Goal: Information Seeking & Learning: Check status

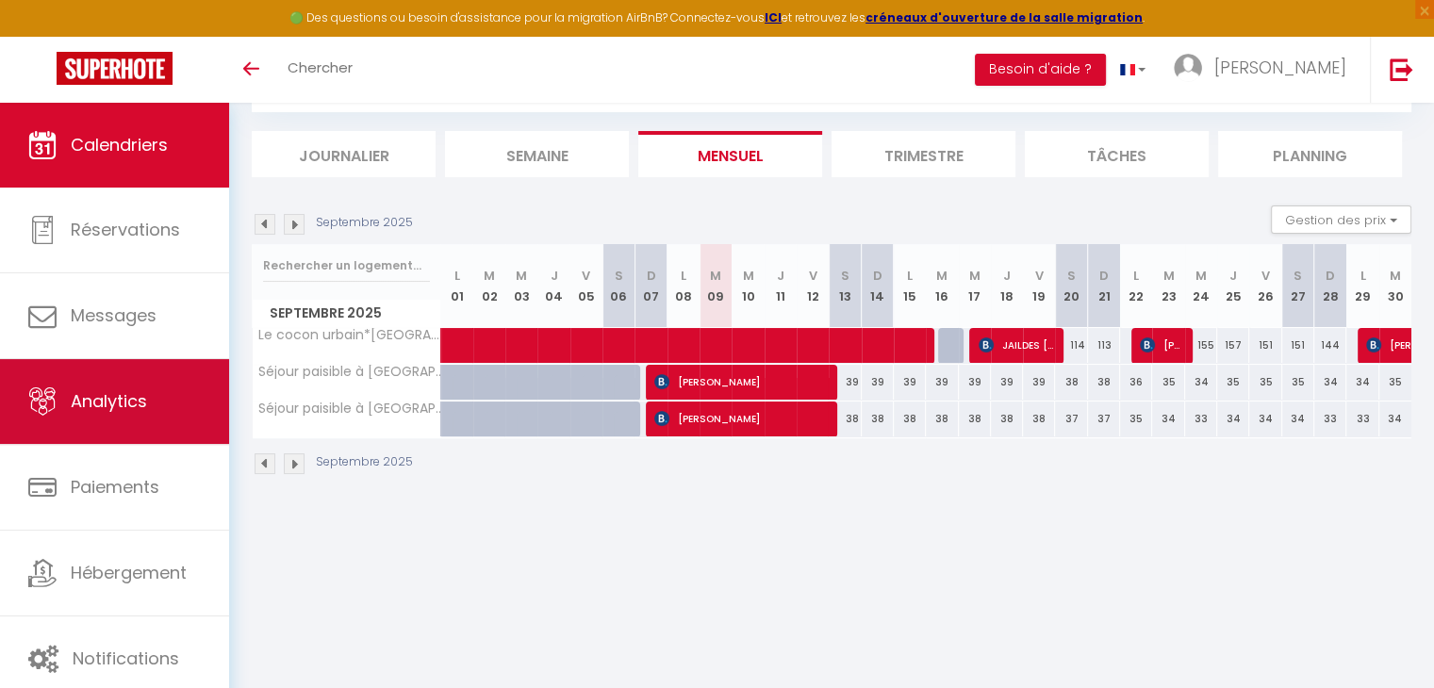
click at [112, 388] on link "Analytics" at bounding box center [114, 401] width 229 height 85
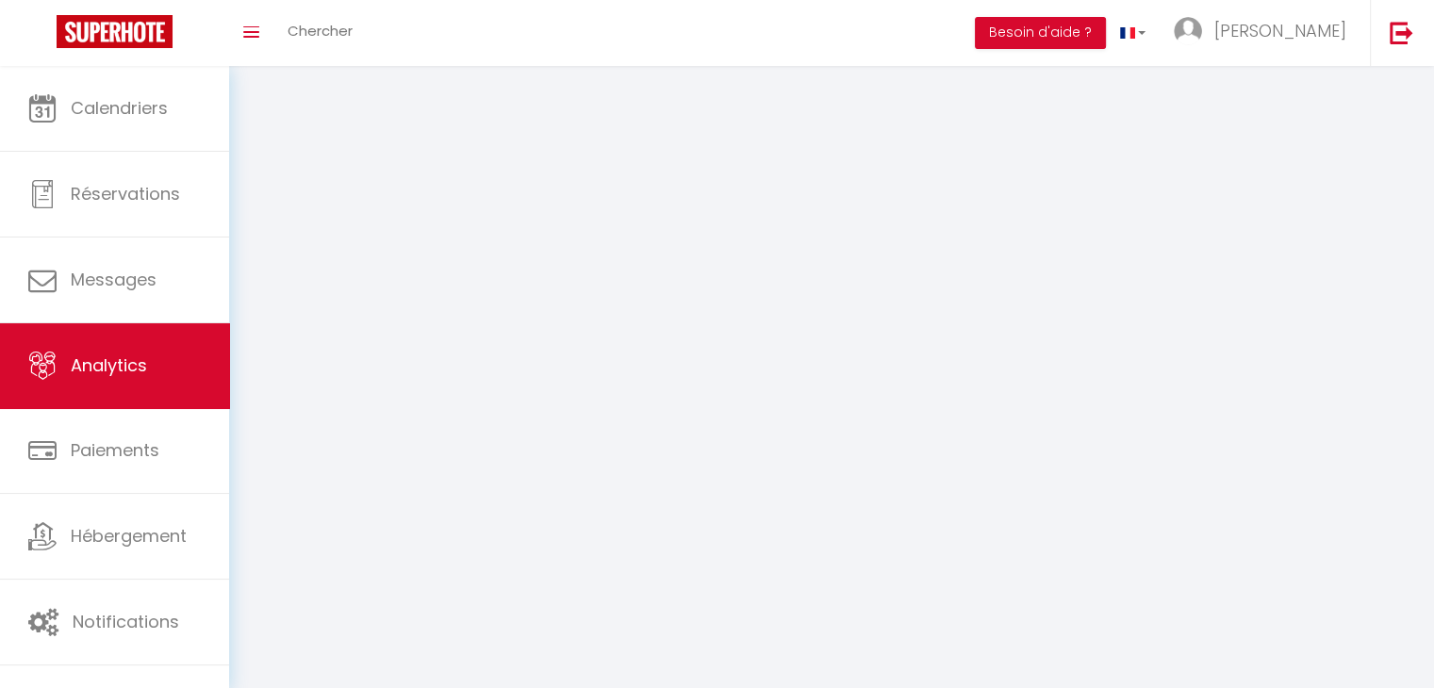
select select "2025"
select select "9"
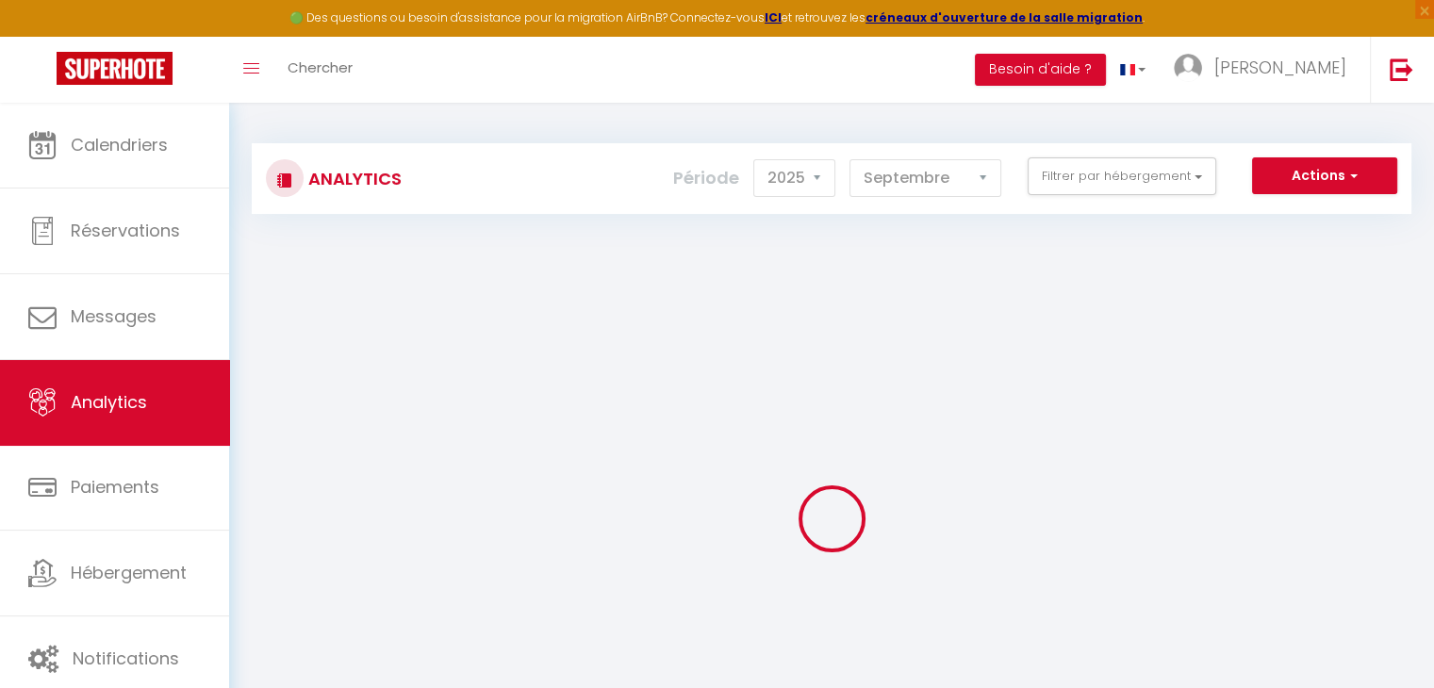
checkbox input "false"
checkbox confort "false"
checkbox Paris "false"
checkbox confort "false"
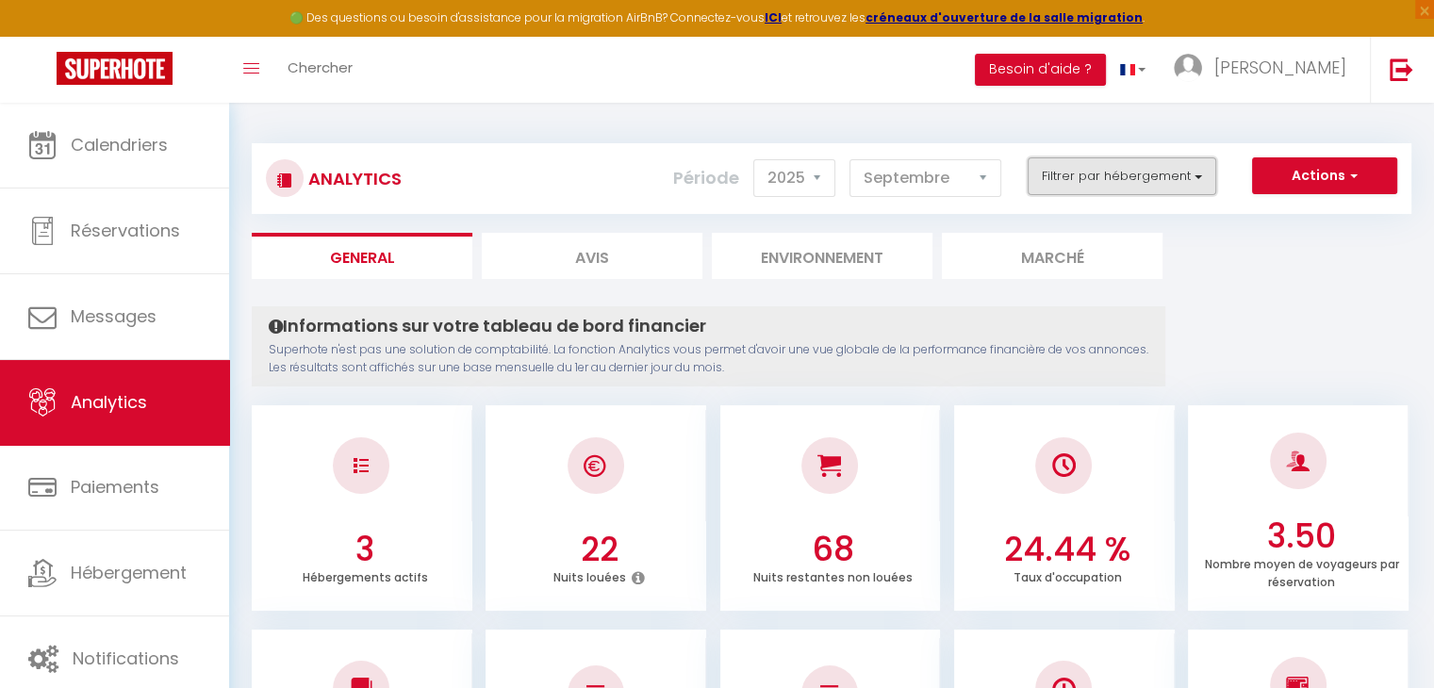
click at [1123, 176] on button "Filtrer par hébergement" at bounding box center [1122, 176] width 189 height 38
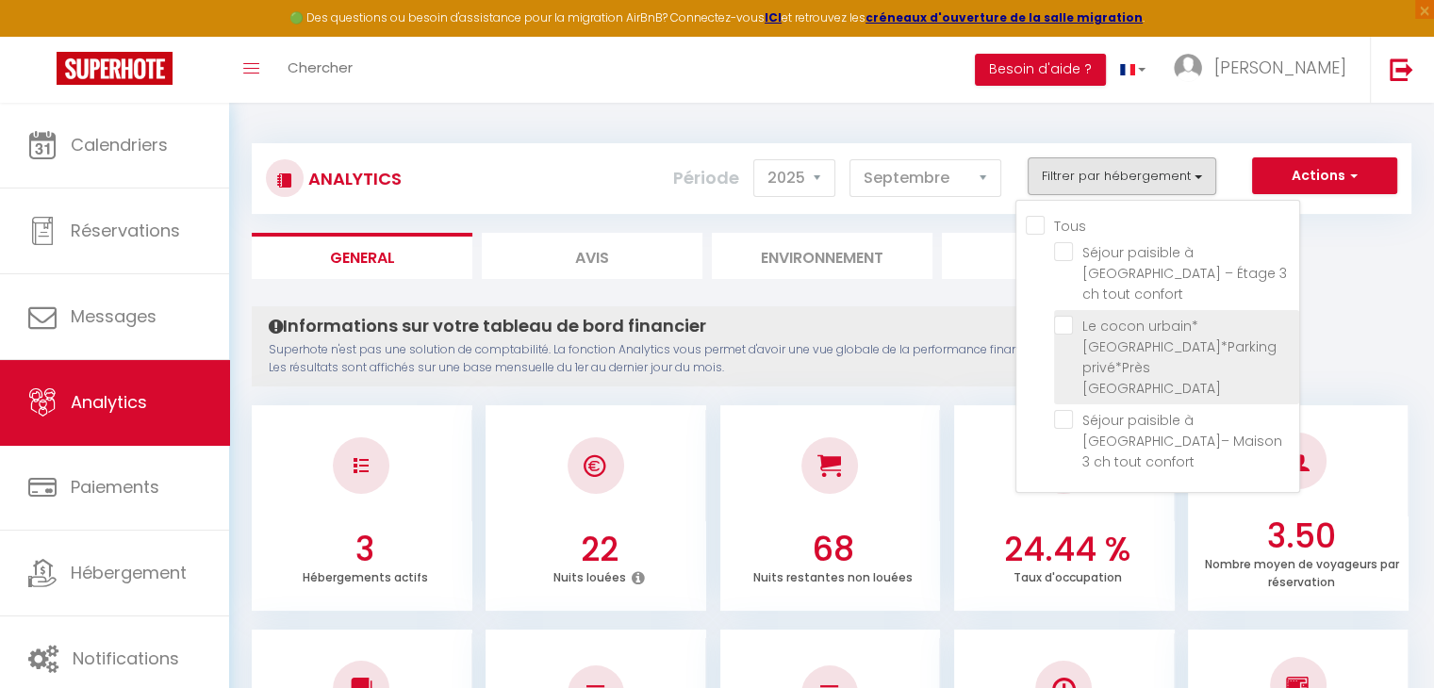
click at [1105, 316] on Paris "checkbox" at bounding box center [1176, 325] width 245 height 19
checkbox Paris "true"
checkbox confort "false"
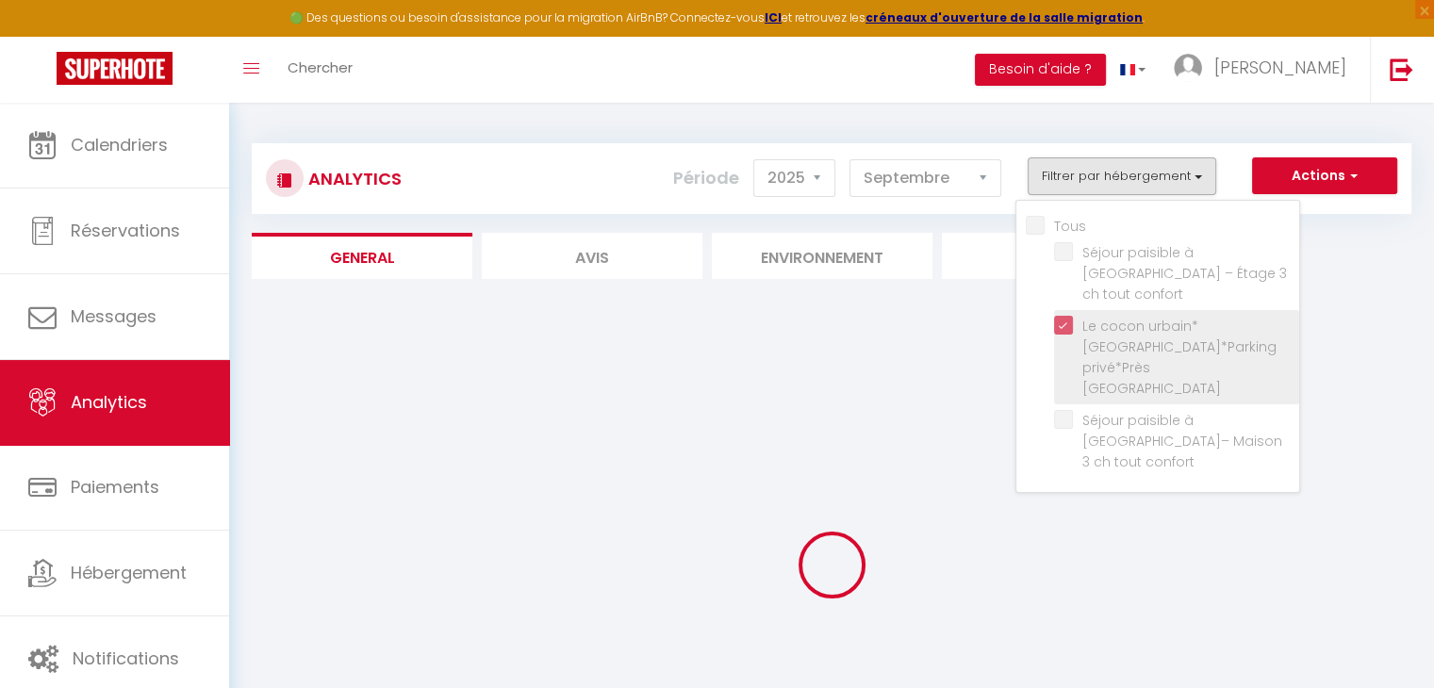
checkbox confort "false"
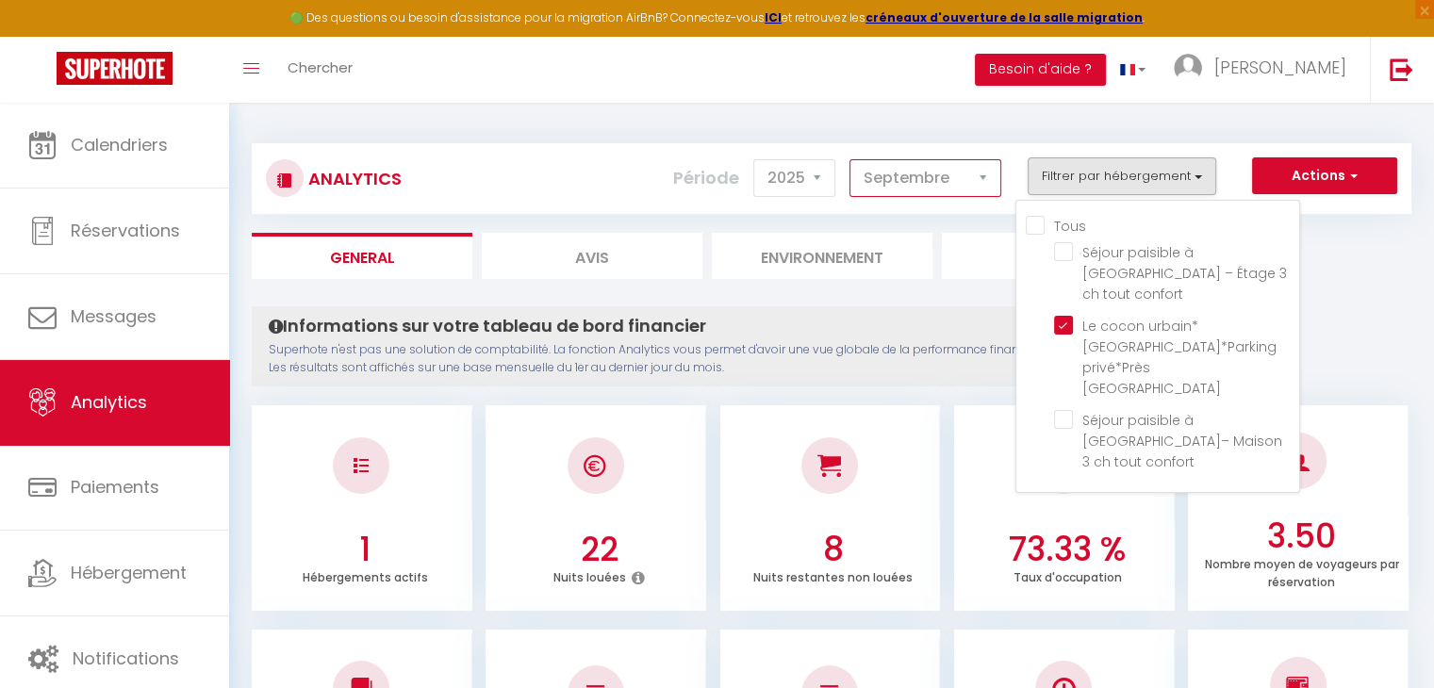
click at [917, 179] on select "[PERSON_NAME] Mars [PERSON_NAME] Juin Juillet Août Septembre Octobre Novembre D…" at bounding box center [926, 178] width 152 height 38
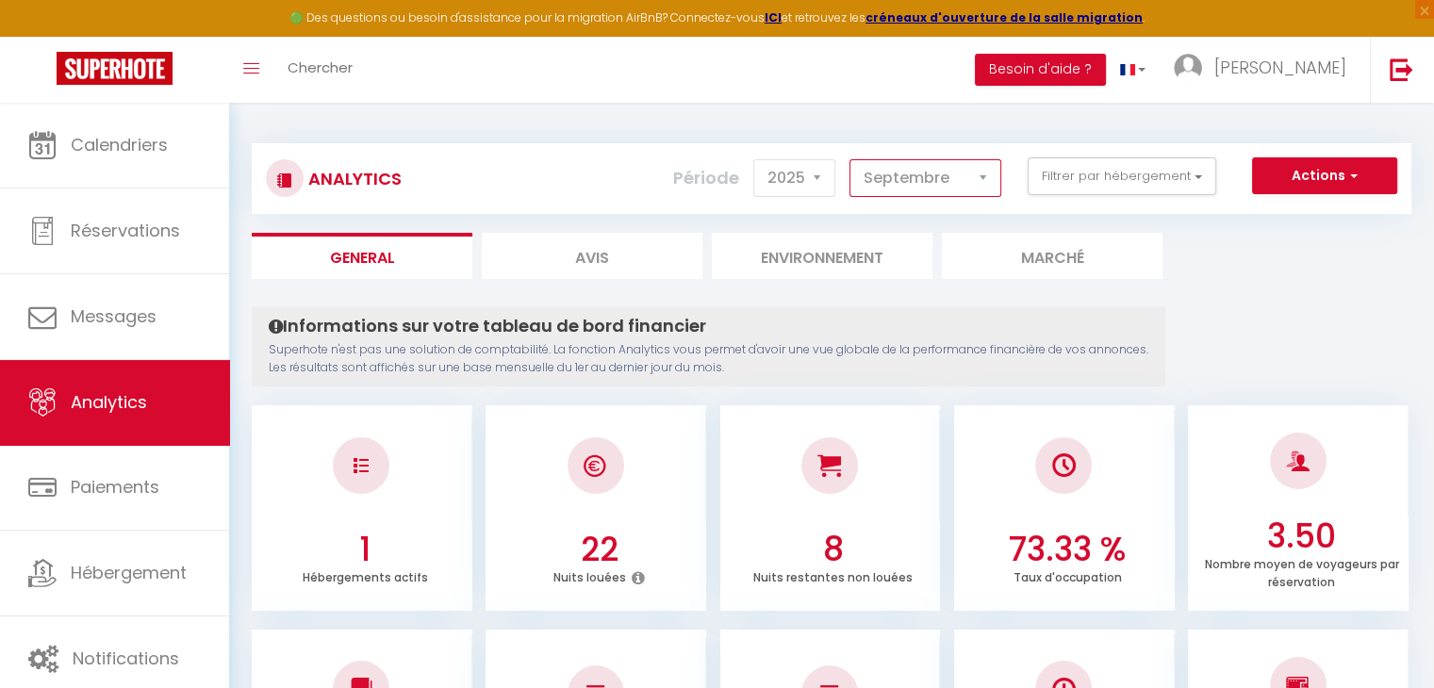
select select "3"
click at [851, 159] on select "[PERSON_NAME] Mars [PERSON_NAME] Juin Juillet Août Septembre Octobre Novembre D…" at bounding box center [926, 178] width 152 height 38
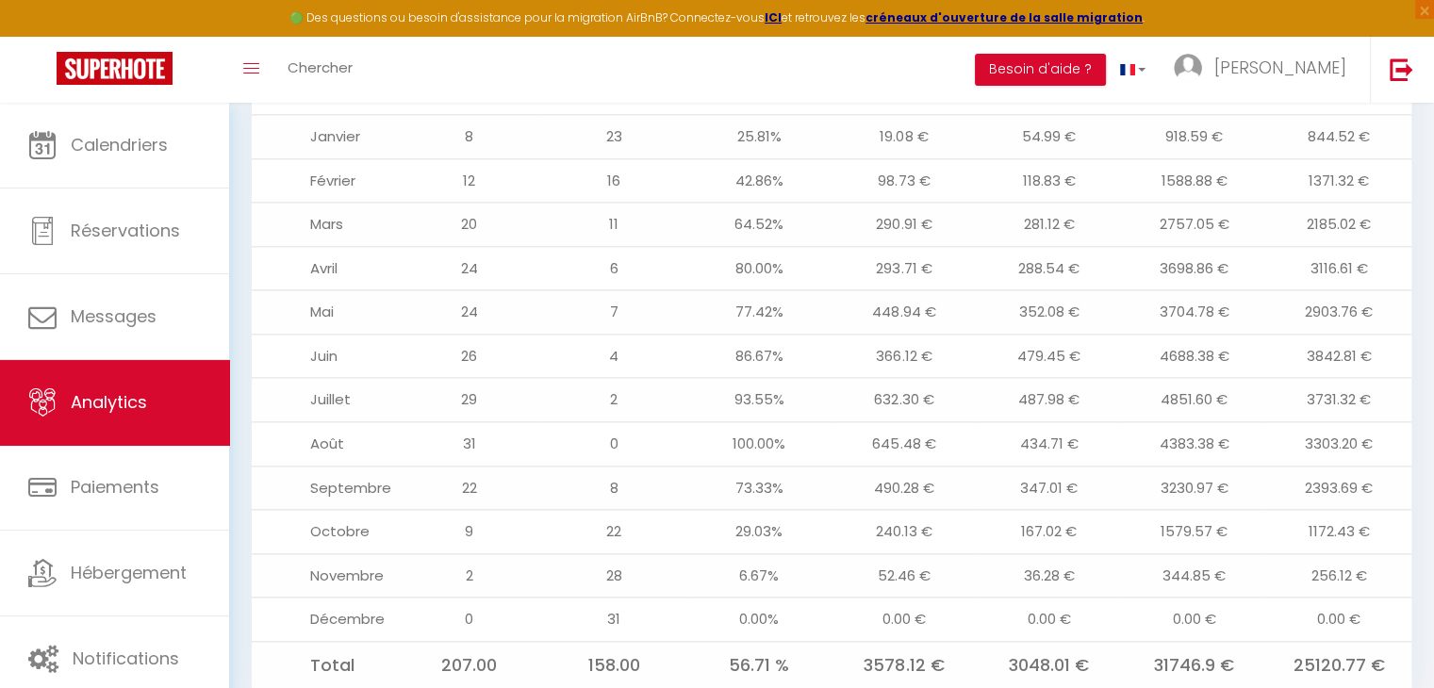
scroll to position [2236, 0]
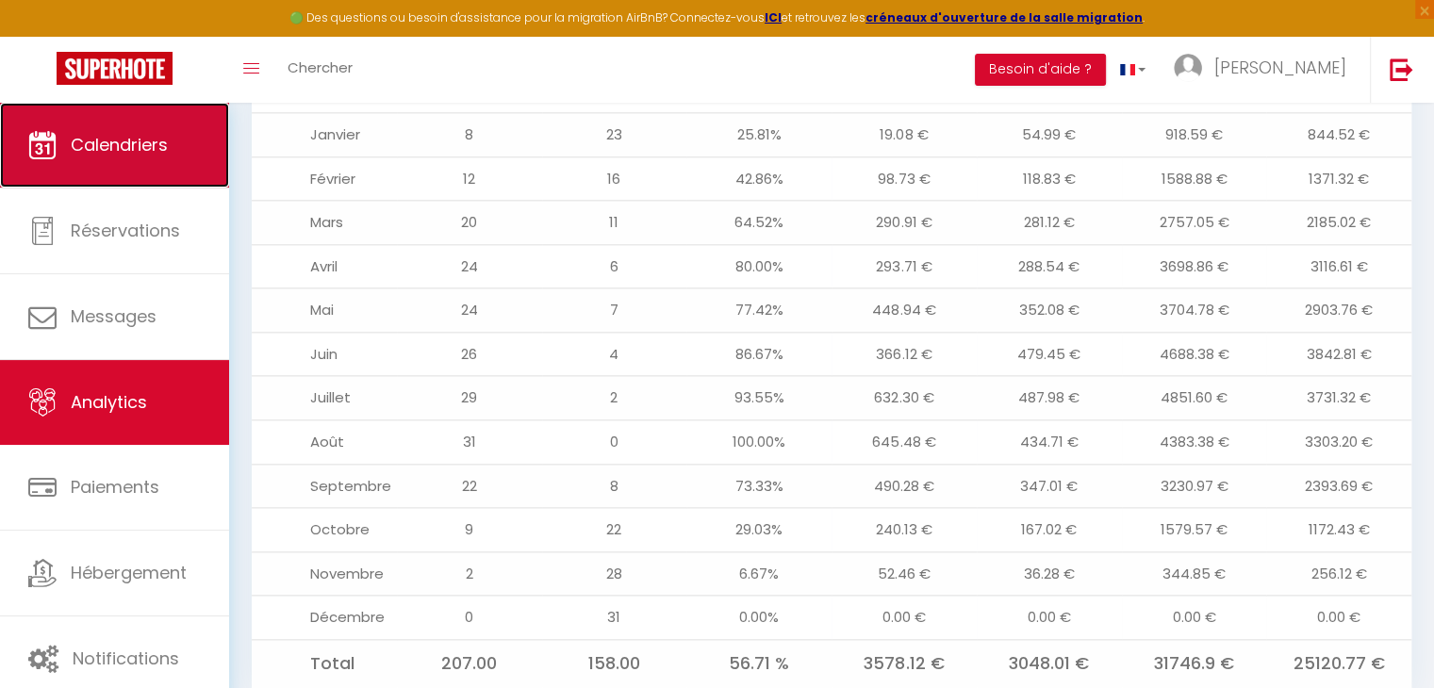
click at [102, 146] on span "Calendriers" at bounding box center [119, 145] width 97 height 24
